Goal: Task Accomplishment & Management: Manage account settings

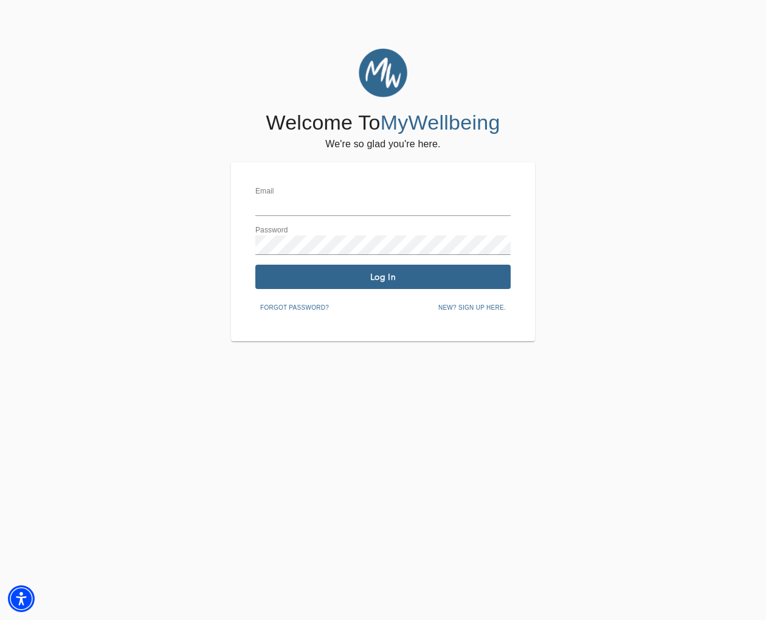
type input "[EMAIL_ADDRESS][DOMAIN_NAME]"
click at [346, 272] on span "Log In" at bounding box center [383, 277] width 246 height 12
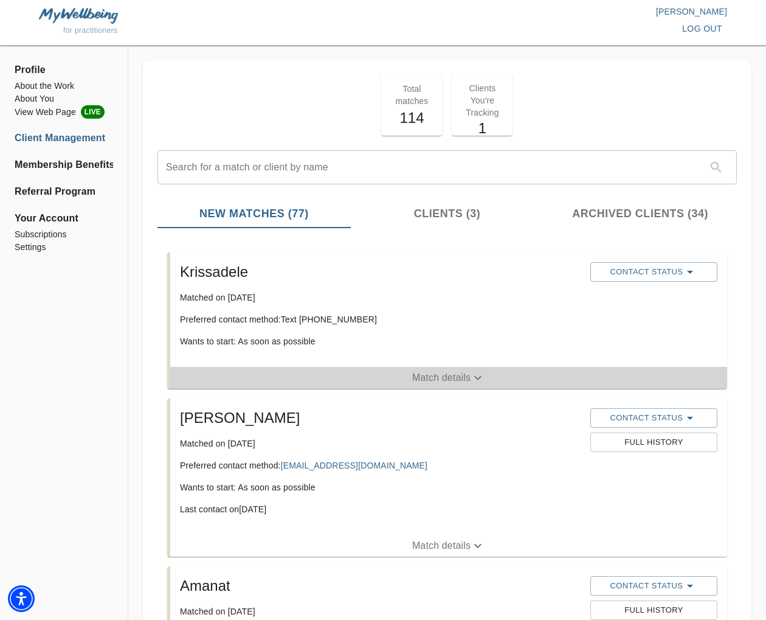
click at [411, 375] on span "Match details" at bounding box center [448, 377] width 557 height 15
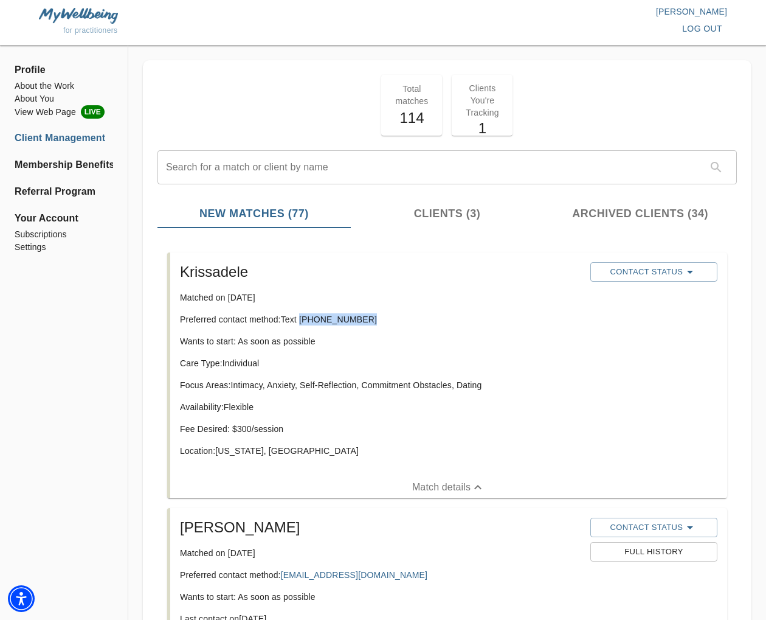
drag, startPoint x: 375, startPoint y: 319, endPoint x: 301, endPoint y: 324, distance: 73.7
click at [301, 324] on p "Preferred contact method: Text [PHONE_NUMBER]" at bounding box center [380, 319] width 401 height 12
copy p "[PHONE_NUMBER]"
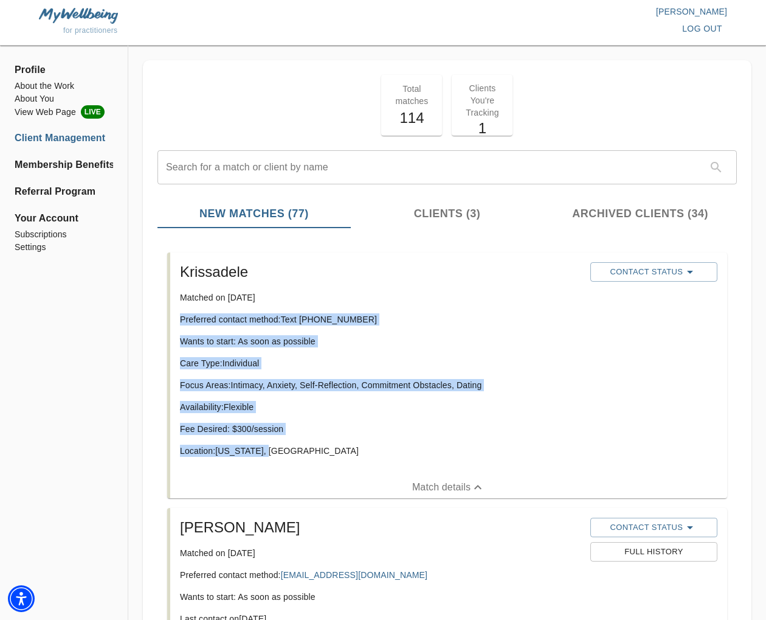
drag, startPoint x: 278, startPoint y: 451, endPoint x: 176, endPoint y: 317, distance: 167.5
click at [176, 317] on div "Krissadele Matched on [DATE] Preferred contact method: Text [PHONE_NUMBER] Want…" at bounding box center [380, 364] width 411 height 214
copy div "Preferred contact method: Text [PHONE_NUMBER] Wants to start: As soon as possib…"
click at [368, 347] on p "Wants to start: As soon as possible" at bounding box center [380, 341] width 401 height 12
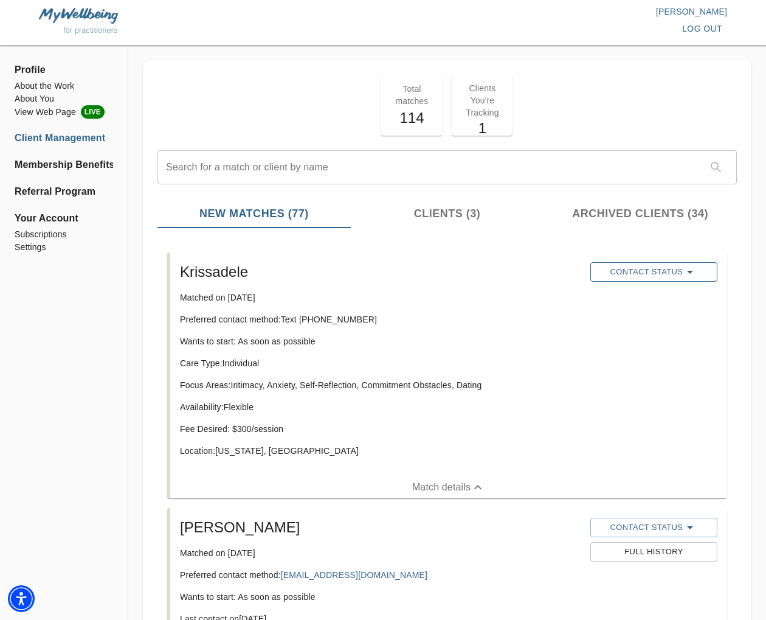
click at [659, 276] on span "Contact Status" at bounding box center [654, 272] width 115 height 15
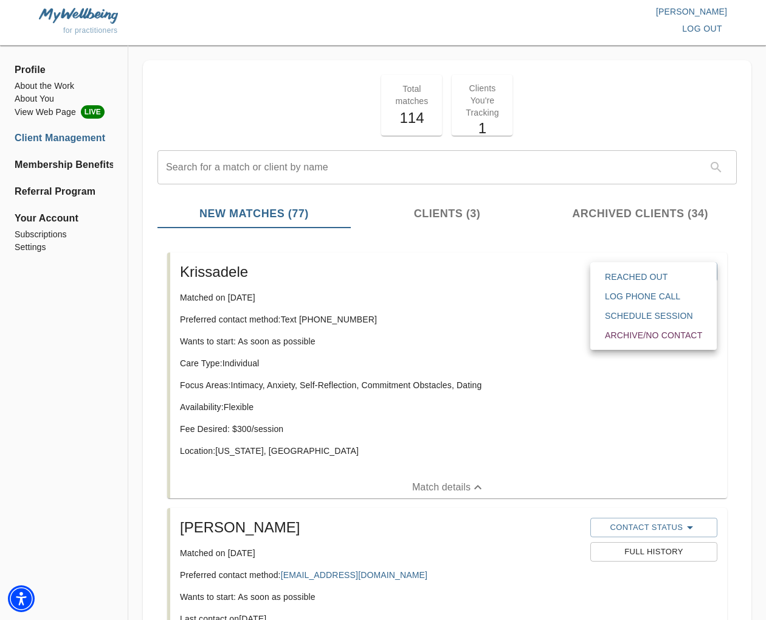
click at [656, 276] on span "Reached Out" at bounding box center [653, 277] width 97 height 12
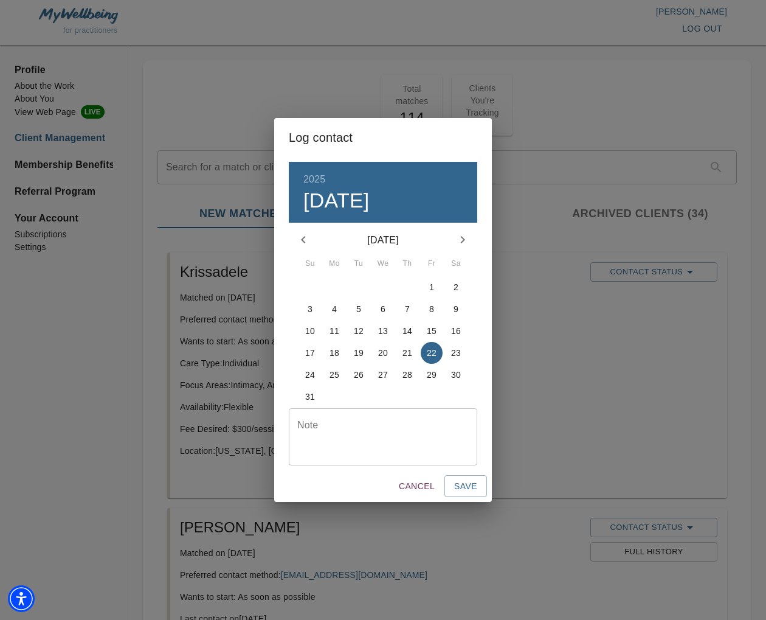
click at [367, 445] on textarea at bounding box center [383, 436] width 172 height 35
type textarea "initial text sent"
click at [459, 485] on span "Save" at bounding box center [465, 486] width 23 height 15
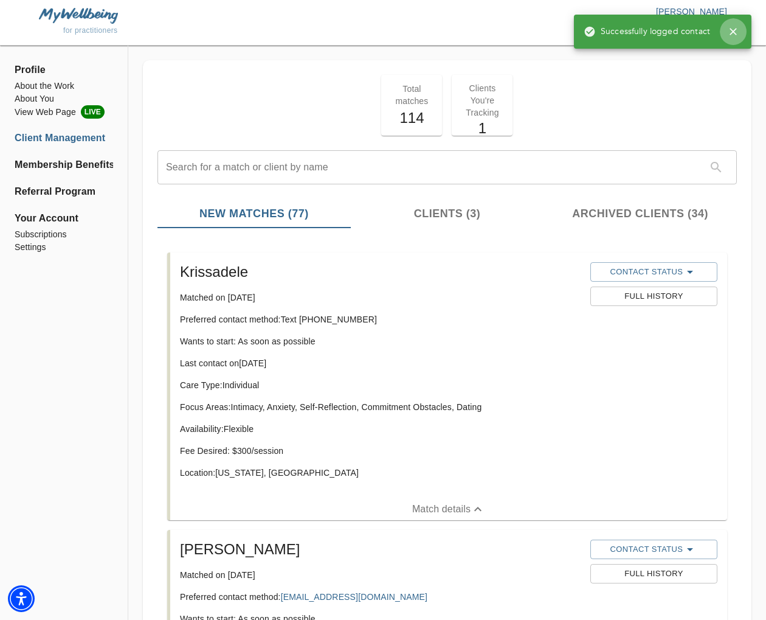
click at [733, 32] on icon "button" at bounding box center [733, 31] width 7 height 7
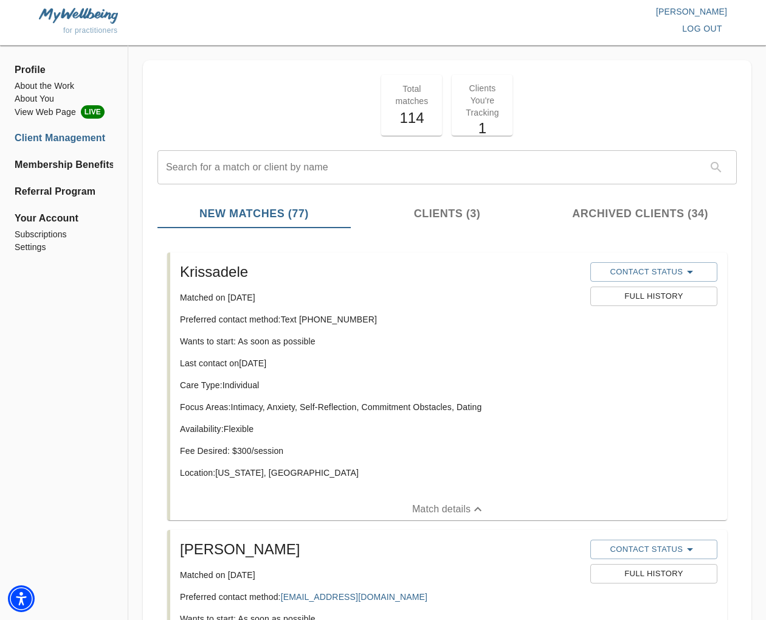
click at [713, 28] on span "log out" at bounding box center [702, 28] width 40 height 15
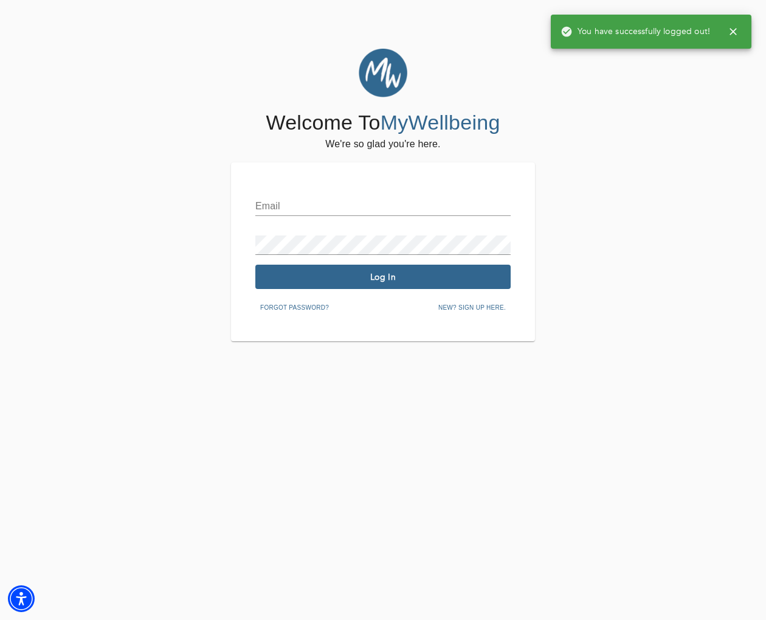
type input "[EMAIL_ADDRESS][DOMAIN_NAME]"
